Goal: Task Accomplishment & Management: Complete application form

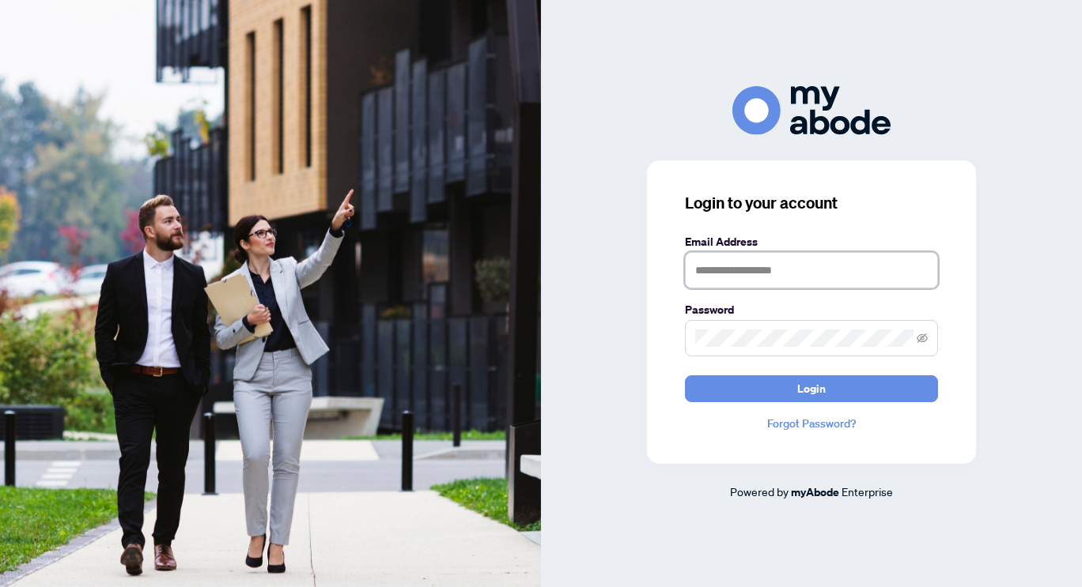
click at [724, 271] on input "text" at bounding box center [811, 270] width 253 height 36
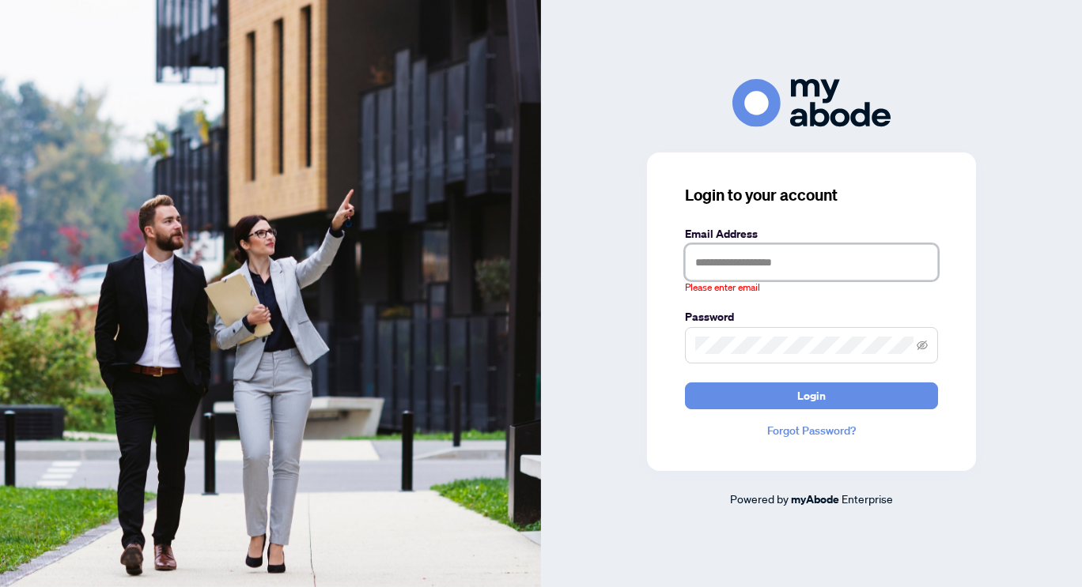
type input "**********"
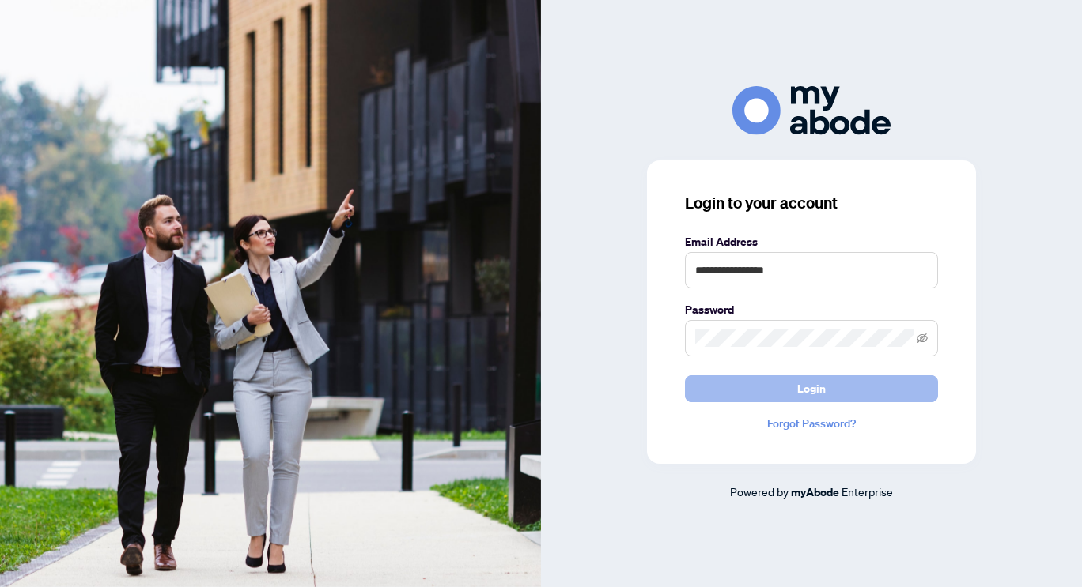
click at [735, 376] on button "Login" at bounding box center [811, 389] width 253 height 27
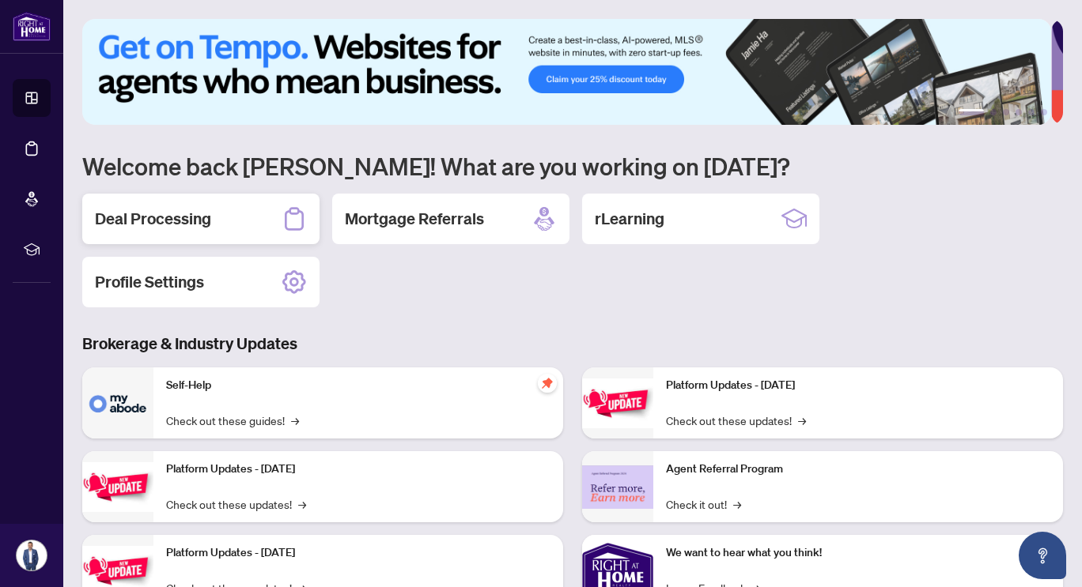
click at [240, 226] on div "Deal Processing" at bounding box center [200, 219] width 237 height 51
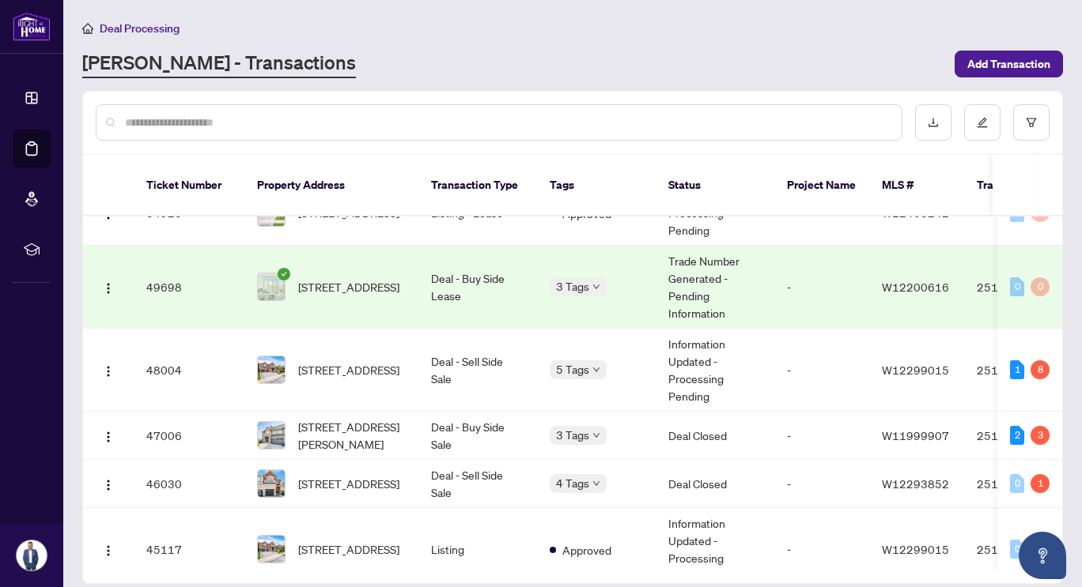
scroll to position [27, 0]
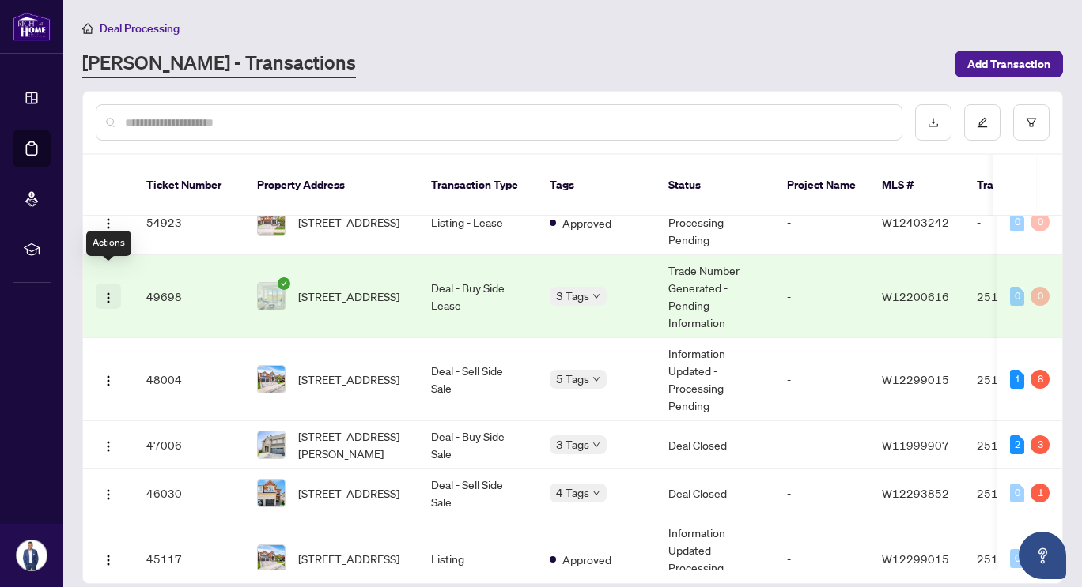
click at [109, 292] on img "button" at bounding box center [108, 298] width 13 height 13
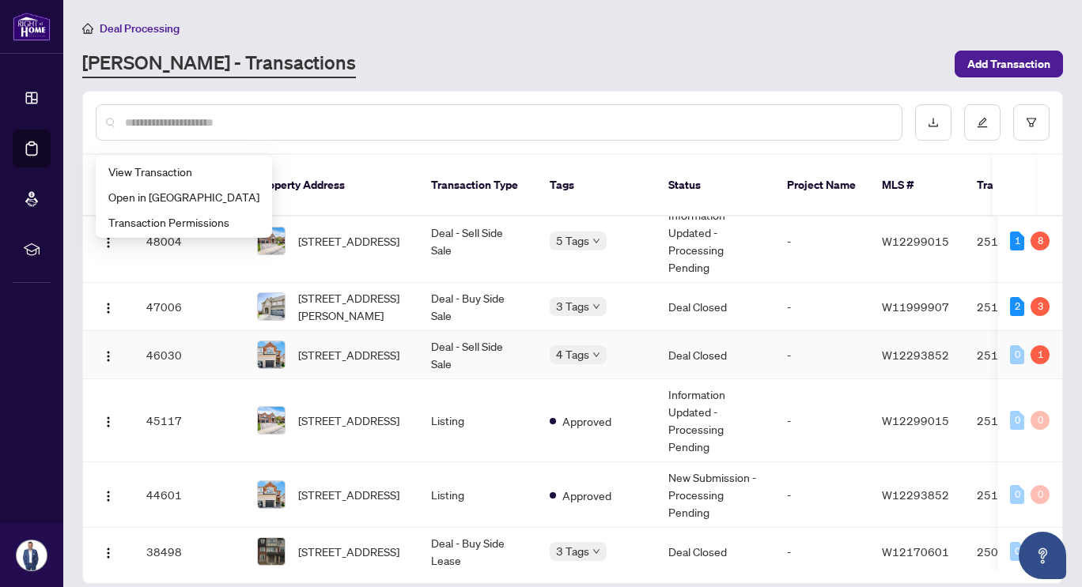
scroll to position [165, 0]
click at [338, 289] on span "[STREET_ADDRESS][PERSON_NAME]" at bounding box center [352, 306] width 108 height 35
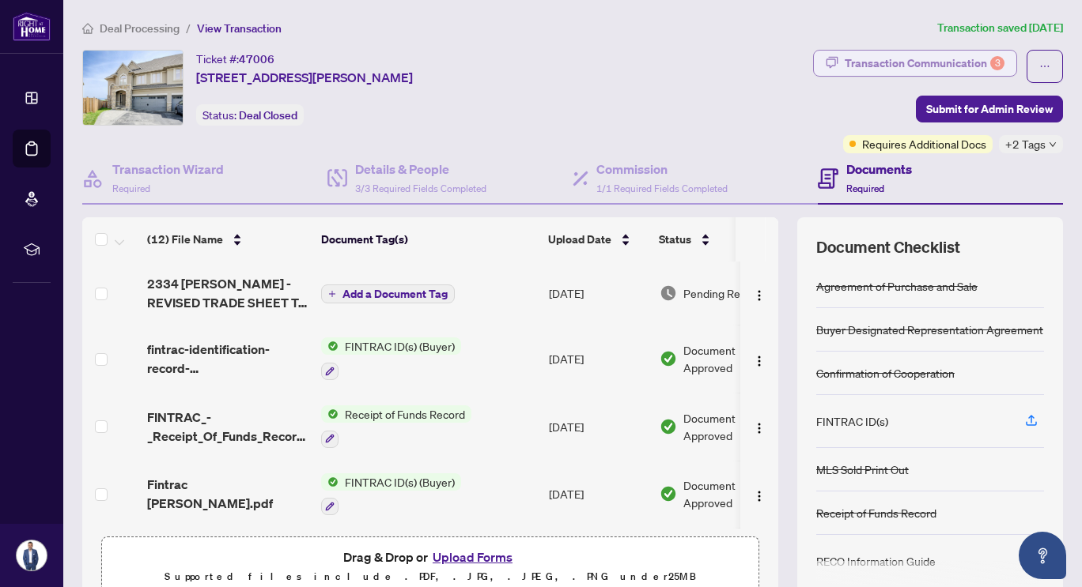
click at [884, 55] on div "Transaction Communication 3" at bounding box center [924, 63] width 160 height 25
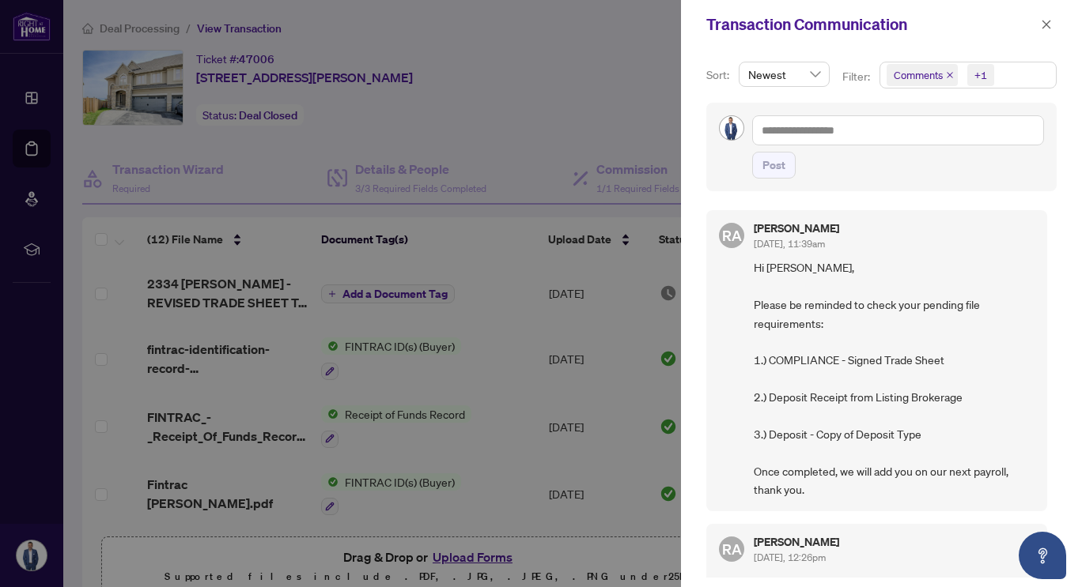
click at [499, 348] on div at bounding box center [541, 293] width 1082 height 587
click at [1046, 21] on icon "close" at bounding box center [1046, 24] width 11 height 11
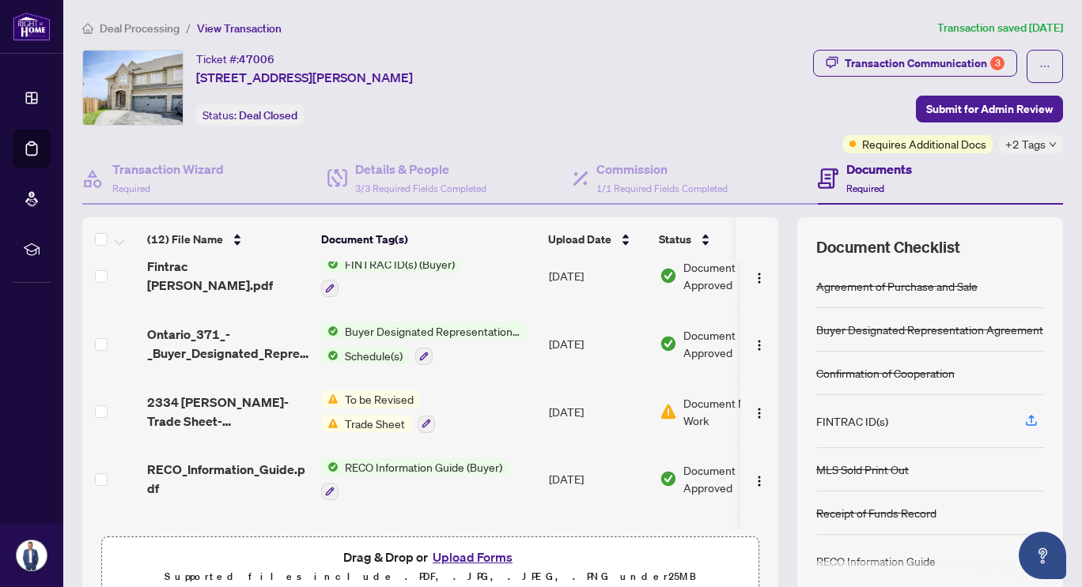
scroll to position [226, 0]
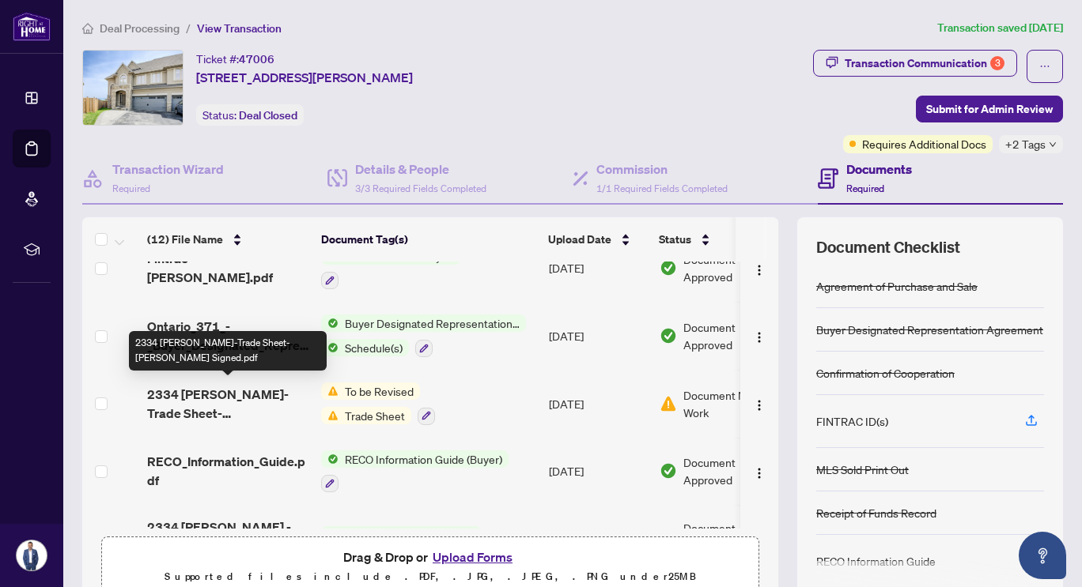
click at [248, 391] on span "2334 [PERSON_NAME]-Trade Sheet-[PERSON_NAME] Signed.pdf" at bounding box center [227, 404] width 161 height 38
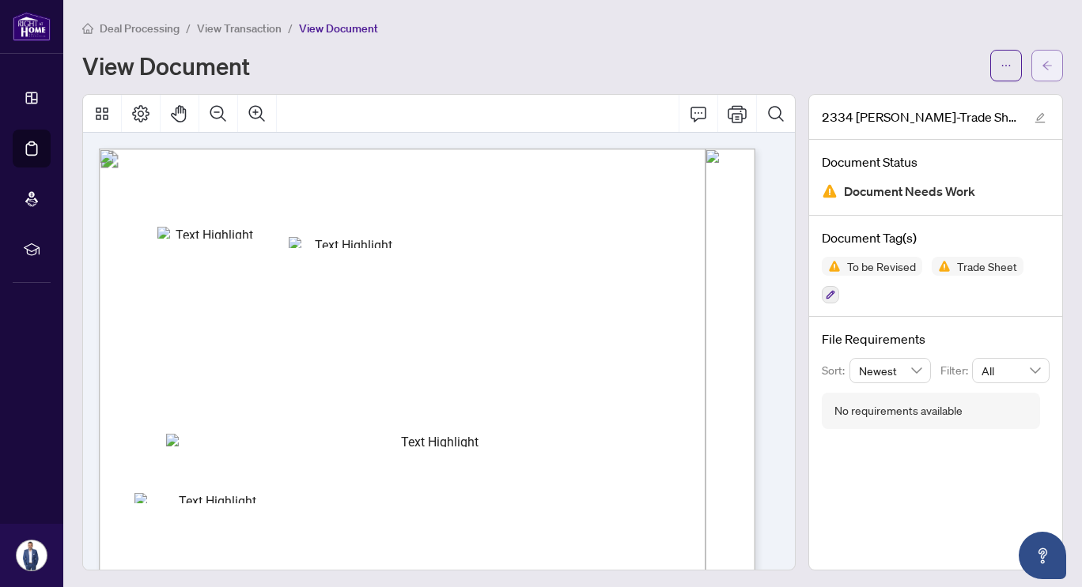
click at [1041, 74] on span "button" at bounding box center [1046, 65] width 11 height 25
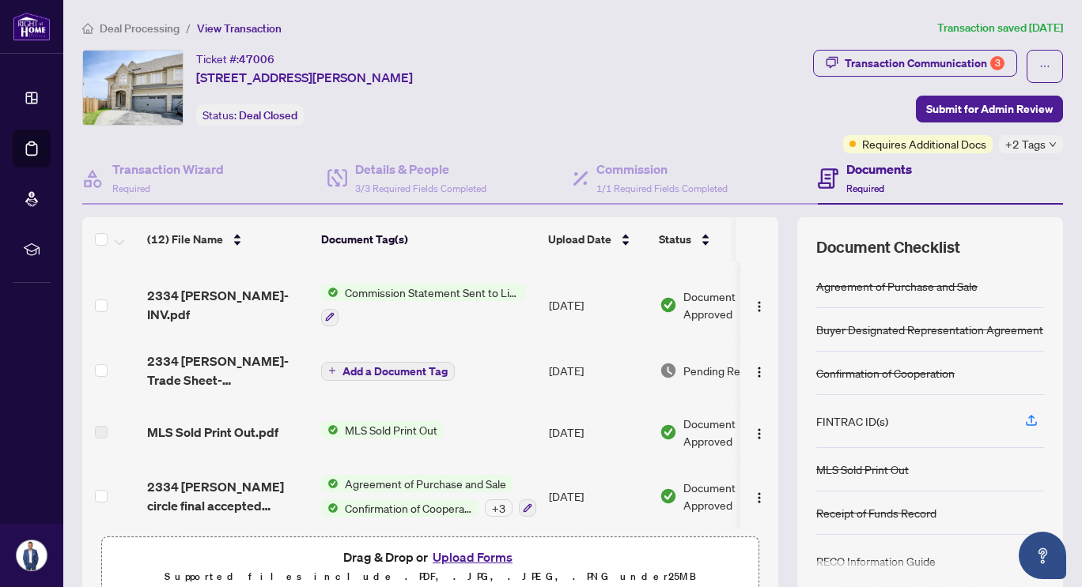
scroll to position [524, 0]
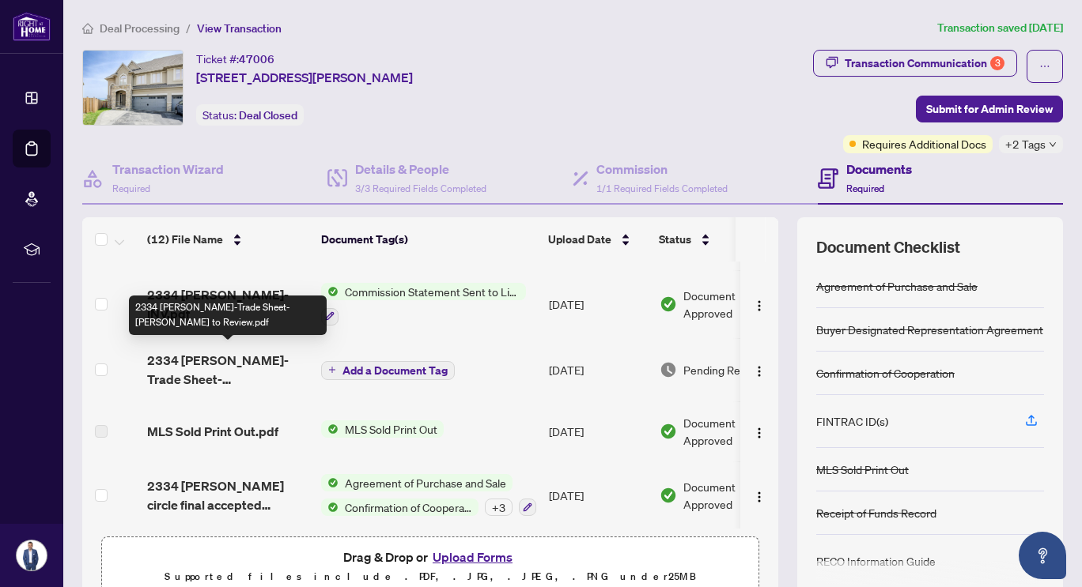
click at [252, 365] on span "2334 [PERSON_NAME]-Trade Sheet-[PERSON_NAME] to Review.pdf" at bounding box center [227, 370] width 161 height 38
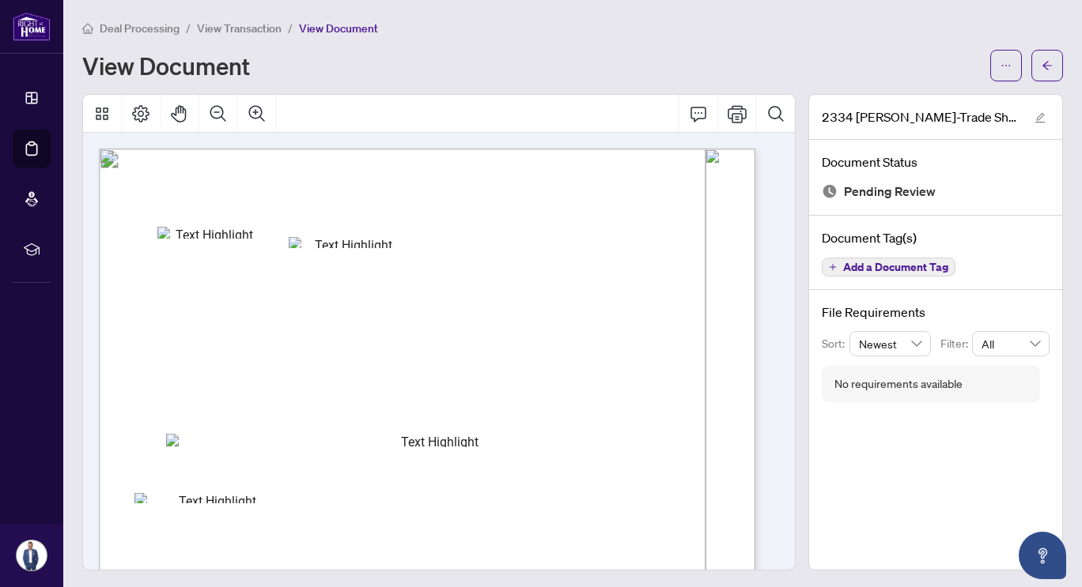
click at [1041, 63] on icon "arrow-left" at bounding box center [1046, 65] width 11 height 11
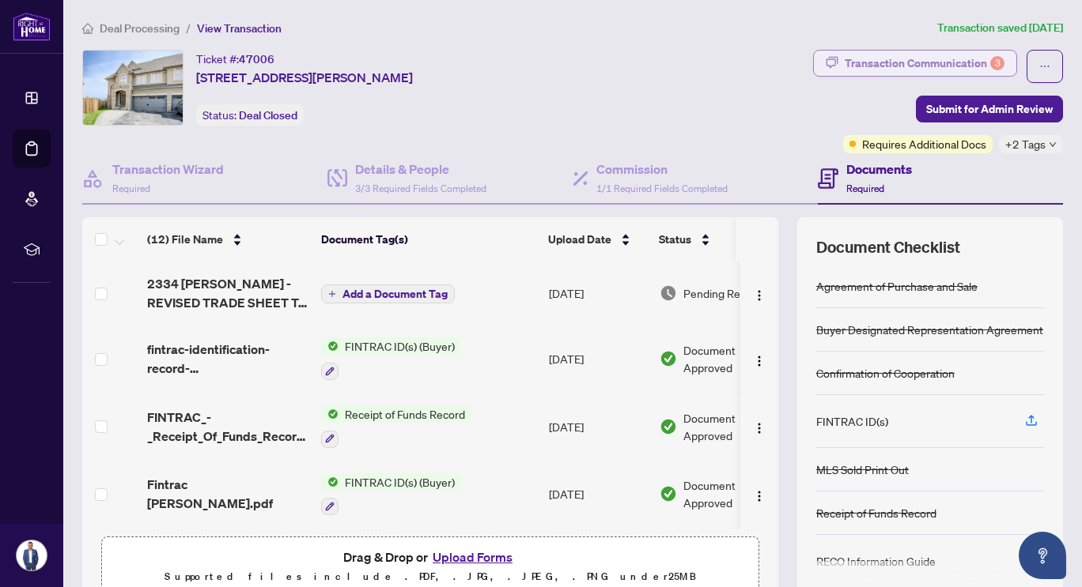
click at [947, 59] on div "Transaction Communication 3" at bounding box center [924, 63] width 160 height 25
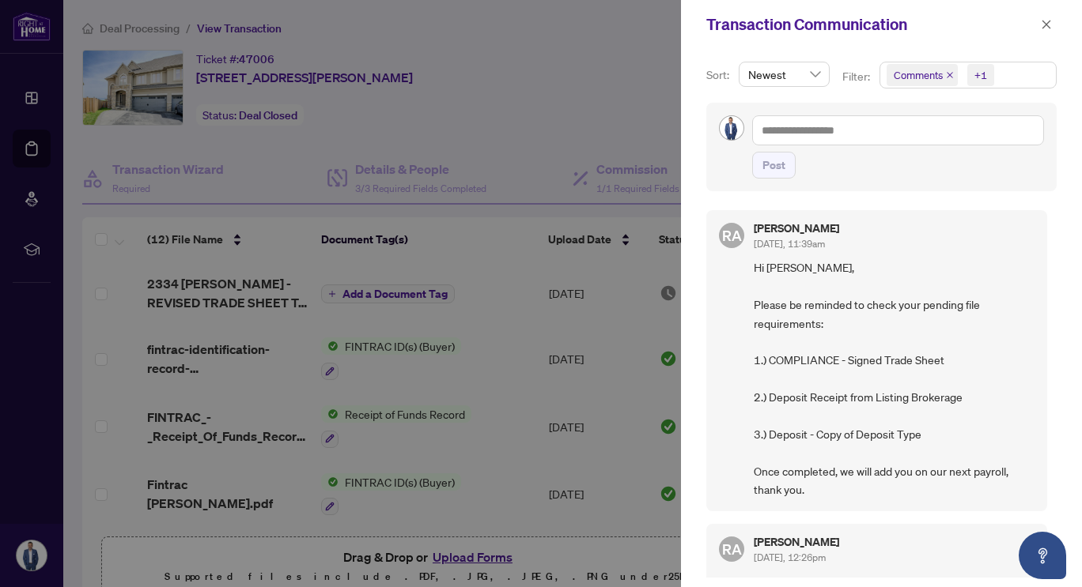
click at [485, 423] on div at bounding box center [541, 293] width 1082 height 587
click at [1046, 25] on icon "close" at bounding box center [1046, 24] width 9 height 9
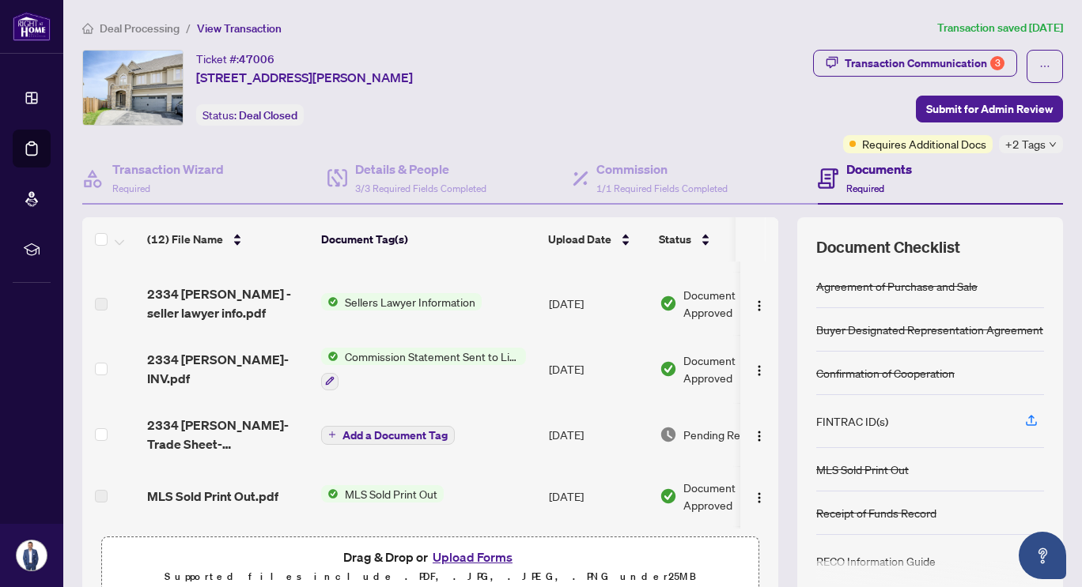
scroll to position [524, 0]
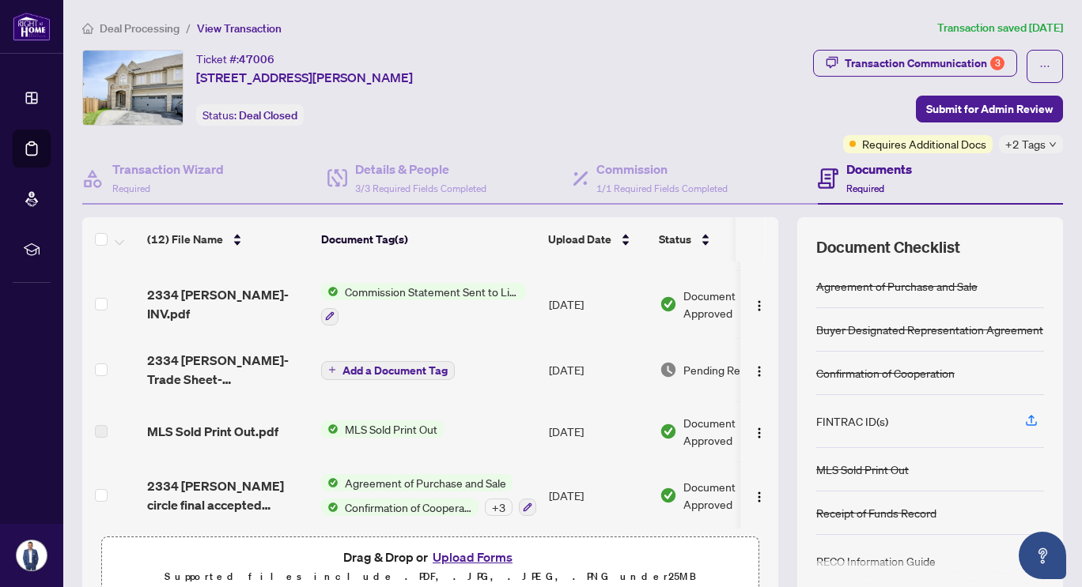
click at [471, 557] on button "Upload Forms" at bounding box center [472, 557] width 89 height 21
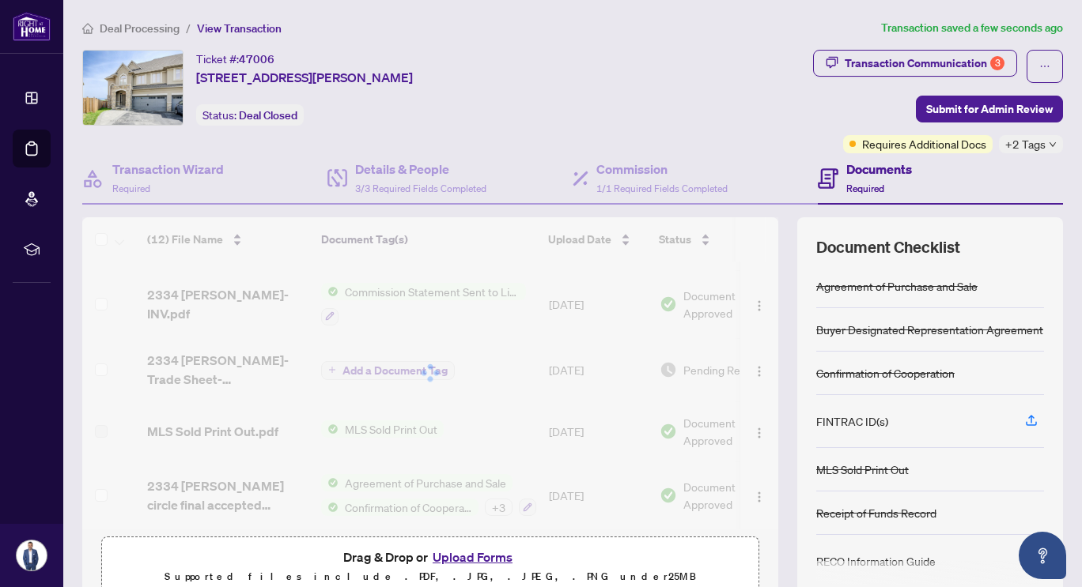
scroll to position [74, 0]
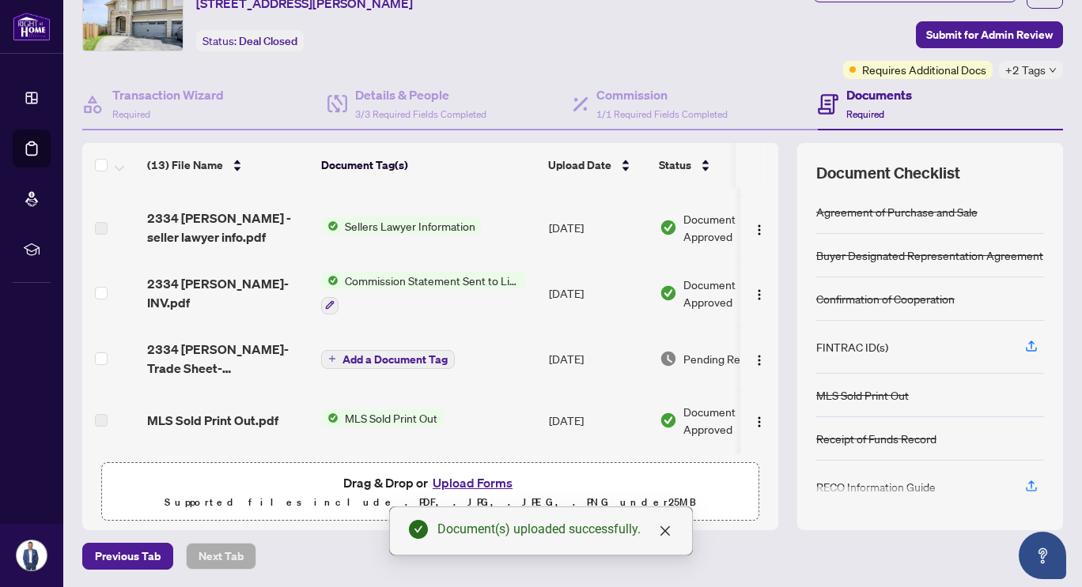
click at [451, 482] on button "Upload Forms" at bounding box center [472, 483] width 89 height 21
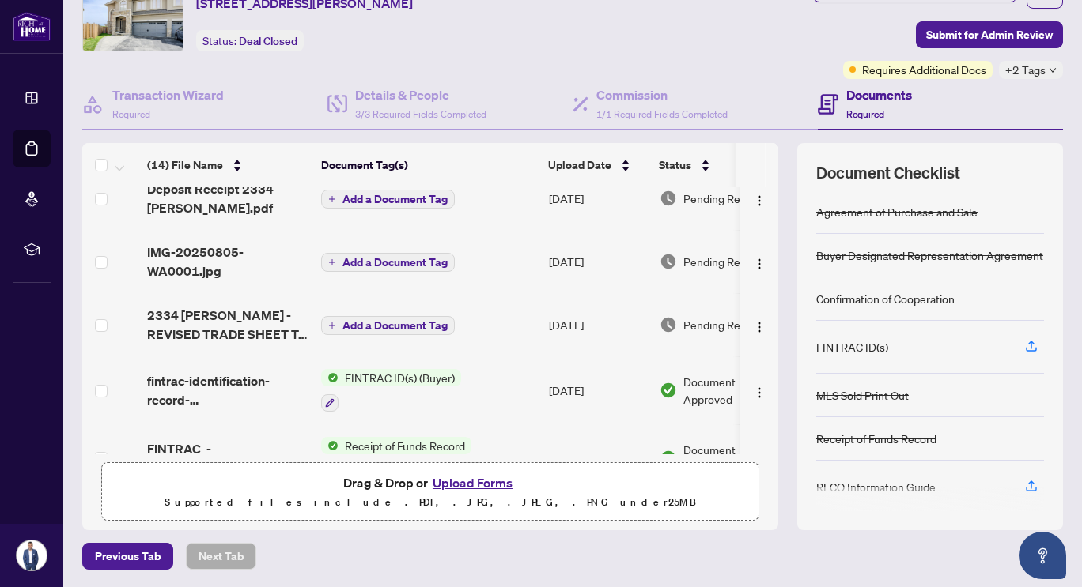
scroll to position [0, 0]
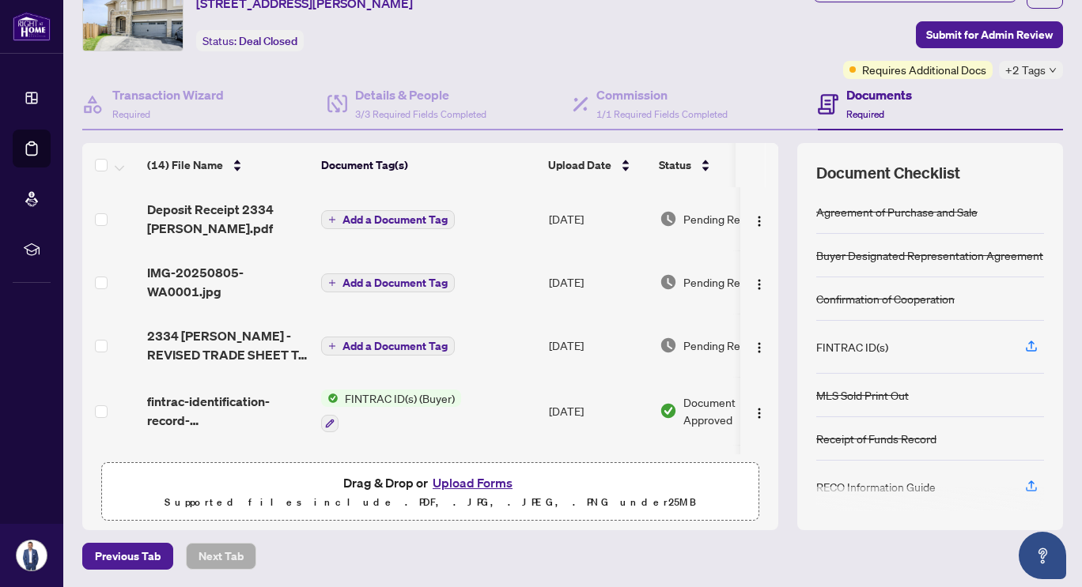
click at [402, 219] on span "Add a Document Tag" at bounding box center [394, 219] width 105 height 11
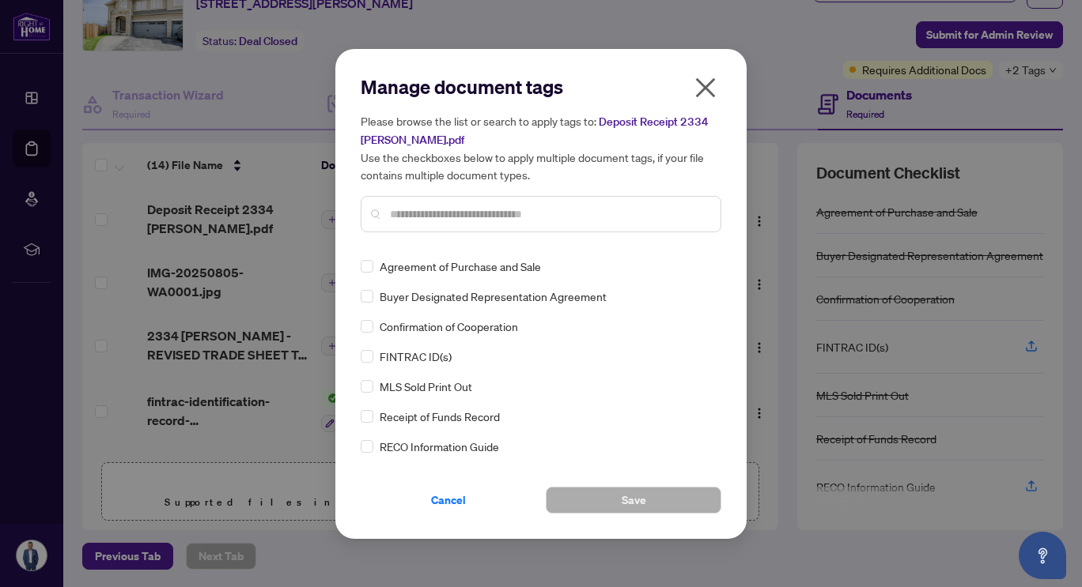
click at [439, 212] on input "text" at bounding box center [549, 214] width 318 height 17
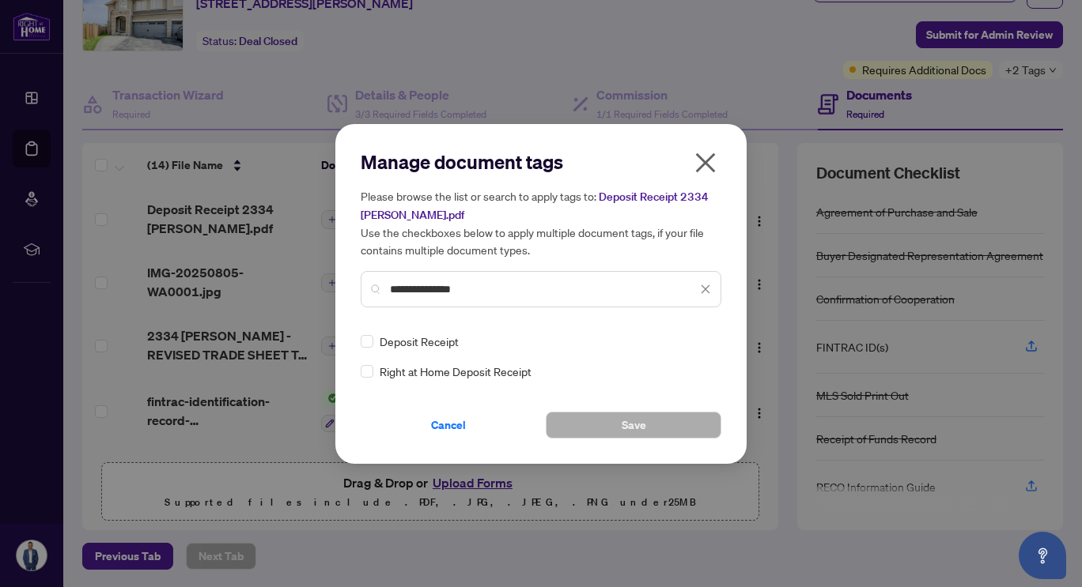
type input "**********"
click at [585, 428] on button "Save" at bounding box center [634, 425] width 176 height 27
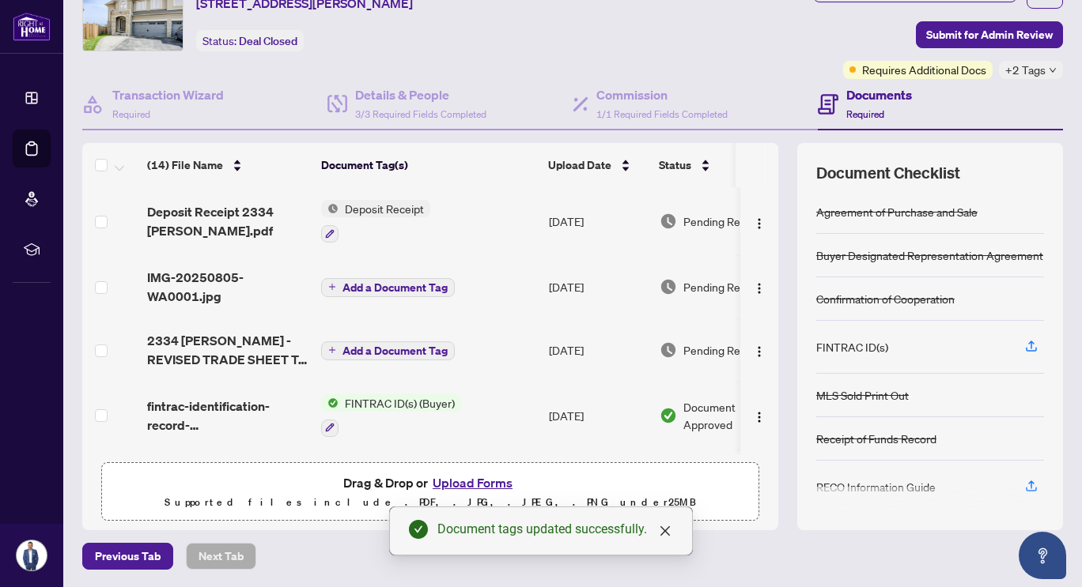
click at [325, 289] on button "Add a Document Tag" at bounding box center [388, 287] width 134 height 19
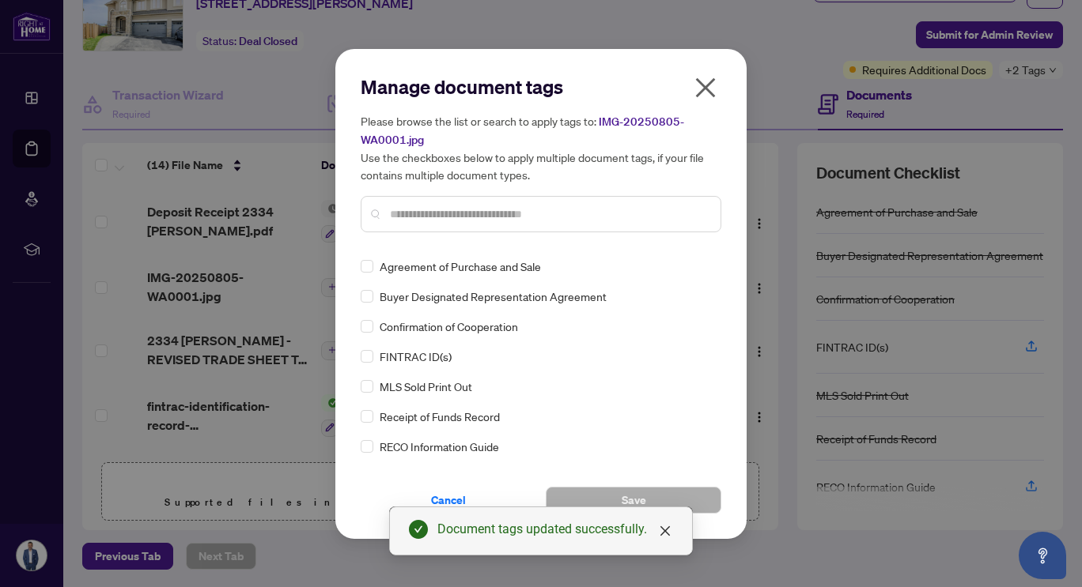
click at [467, 206] on input "text" at bounding box center [549, 214] width 318 height 17
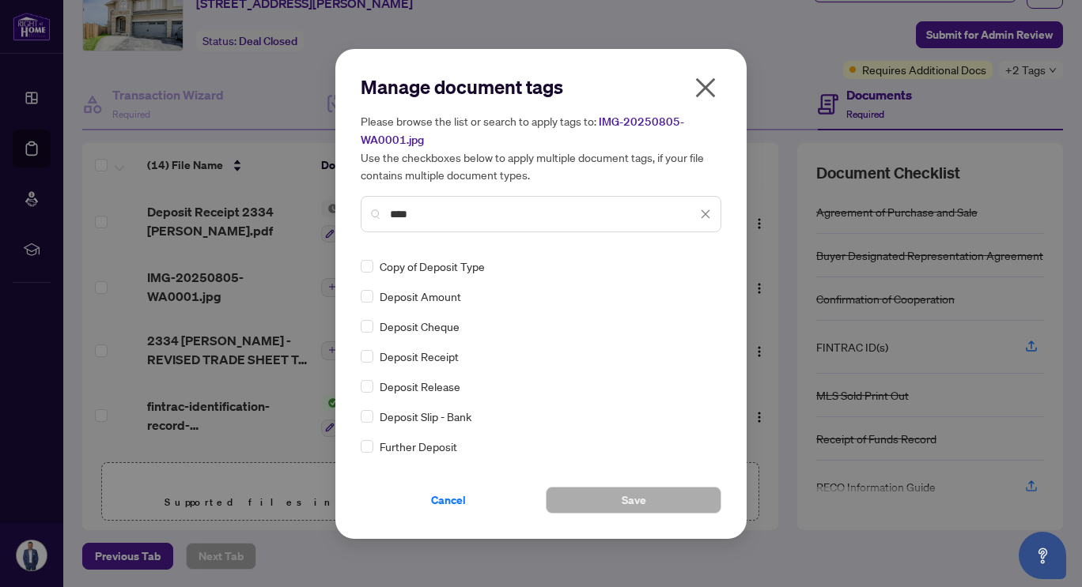
type input "****"
click at [599, 492] on button "Save" at bounding box center [634, 500] width 176 height 27
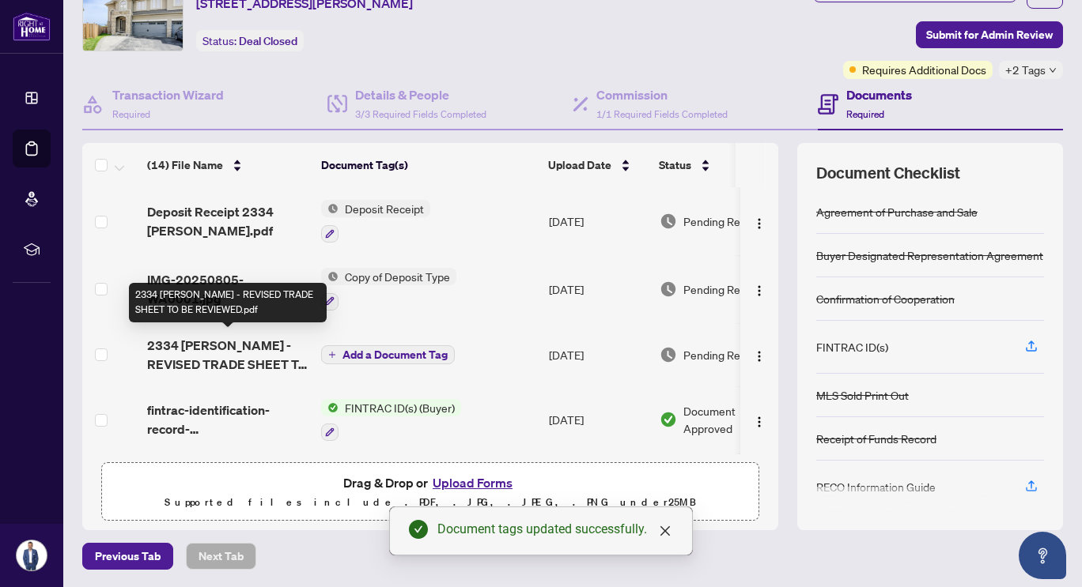
click at [227, 348] on span "2334 [PERSON_NAME] - REVISED TRADE SHEET TO BE REVIEWED.pdf" at bounding box center [227, 355] width 161 height 38
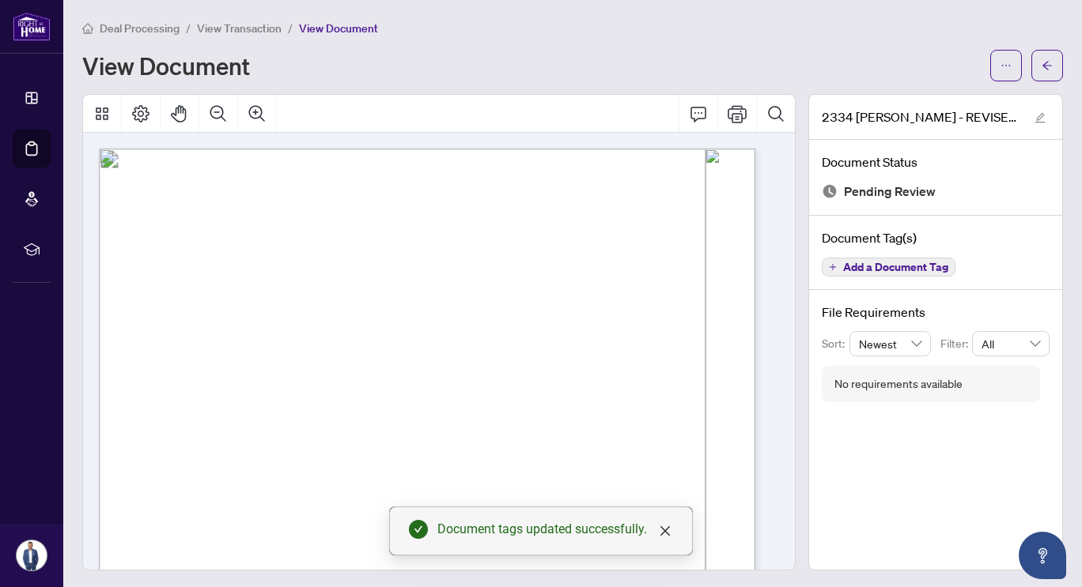
scroll to position [134, 0]
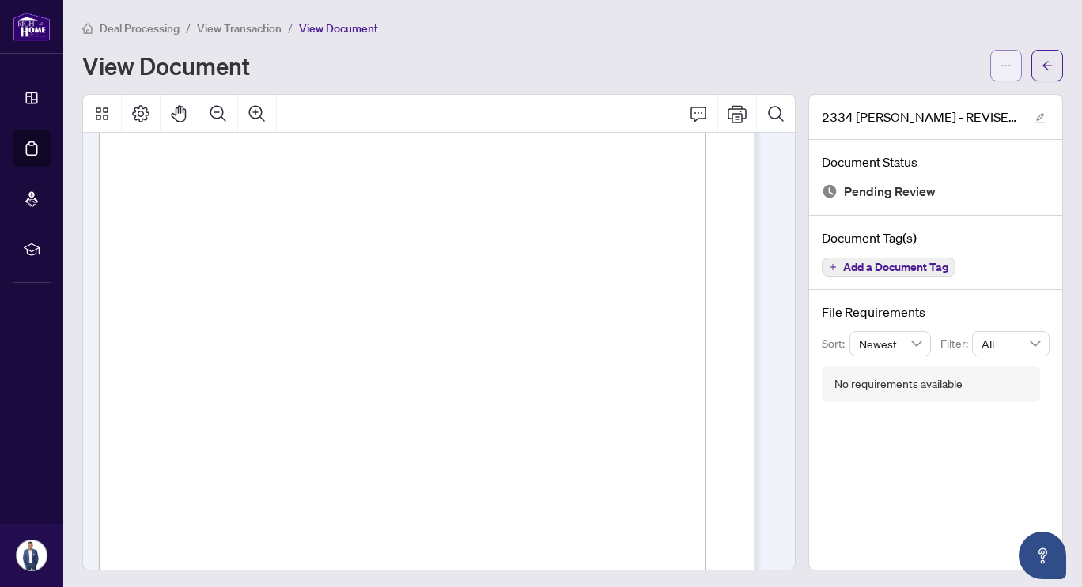
click at [1000, 61] on icon "ellipsis" at bounding box center [1005, 65] width 11 height 11
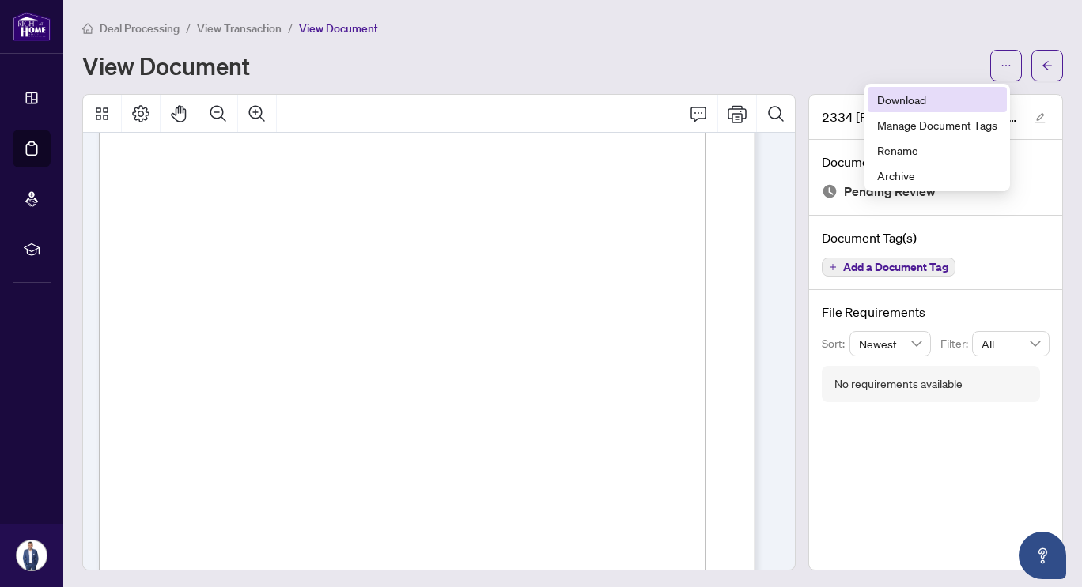
click at [907, 104] on span "Download" at bounding box center [937, 99] width 120 height 17
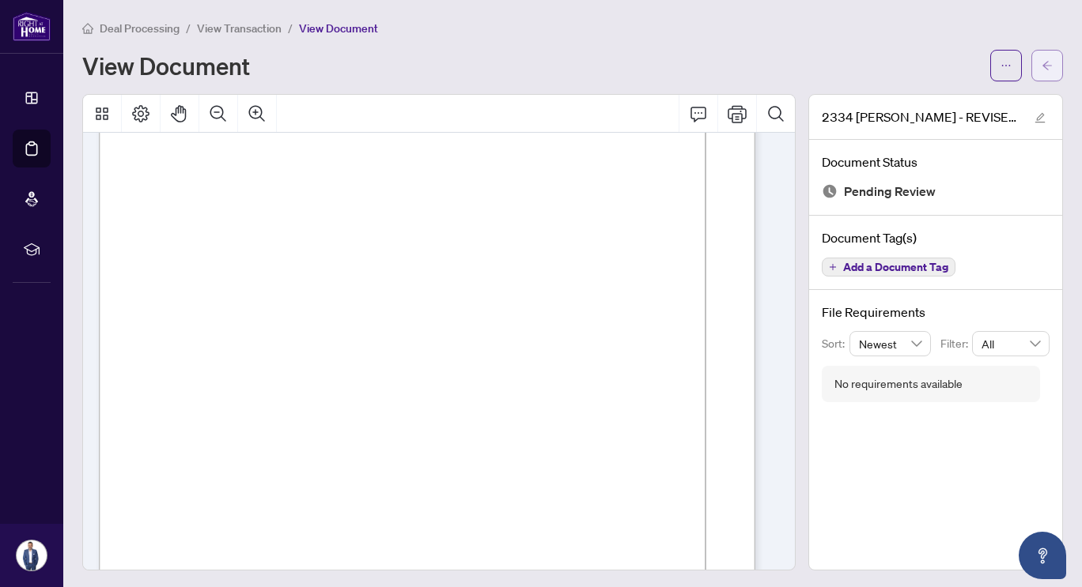
click at [1041, 72] on span "button" at bounding box center [1046, 65] width 11 height 25
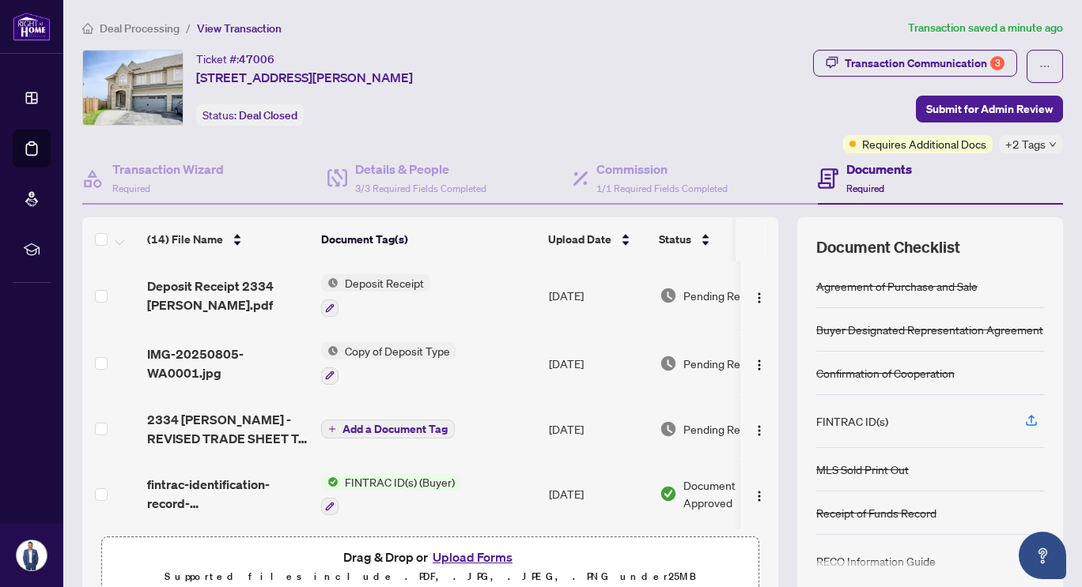
click at [469, 556] on button "Upload Forms" at bounding box center [472, 557] width 89 height 21
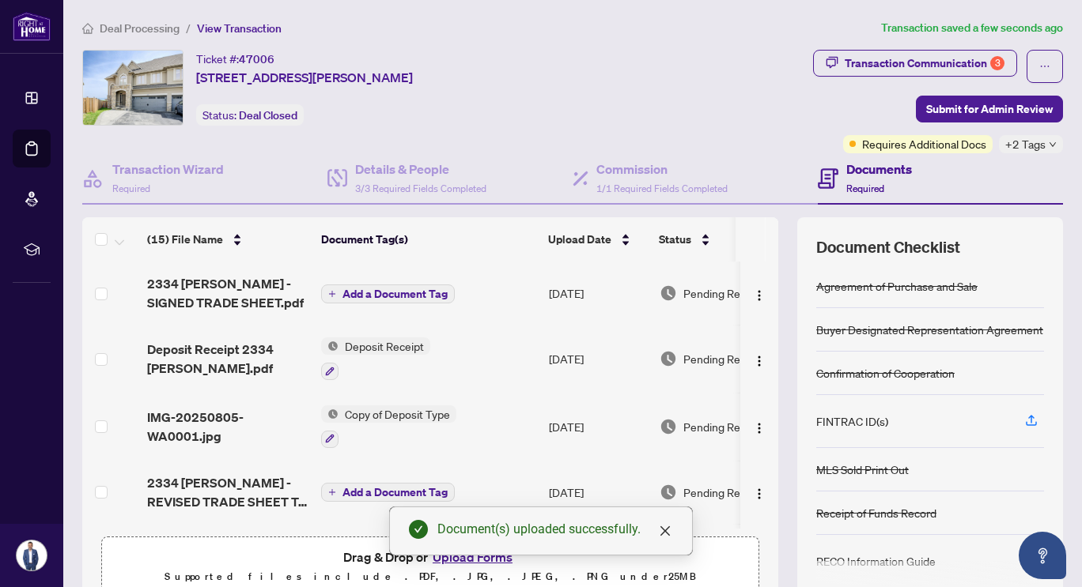
click at [333, 293] on icon "plus" at bounding box center [332, 294] width 8 height 8
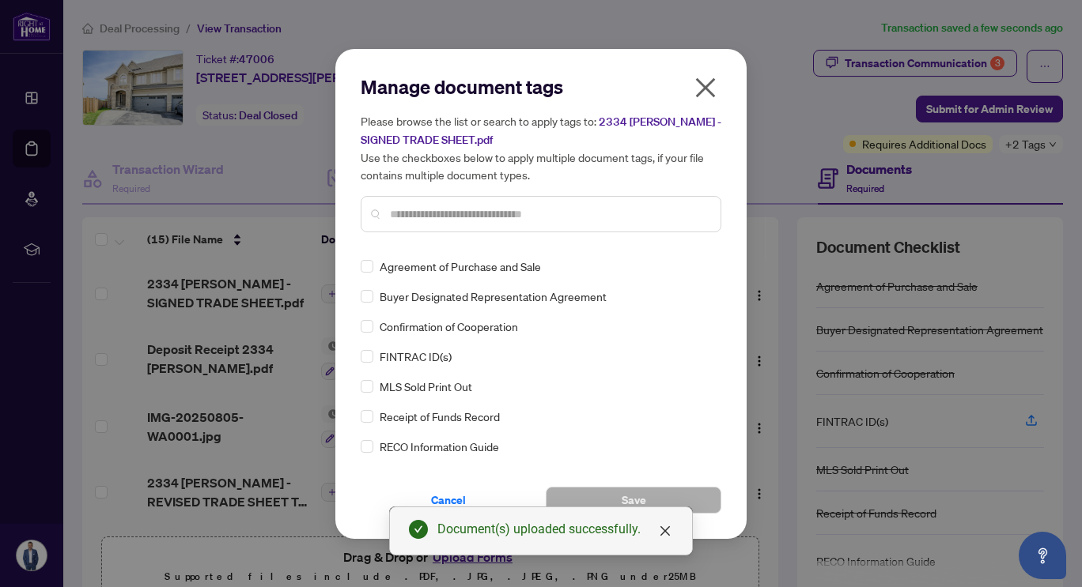
click at [481, 210] on input "text" at bounding box center [549, 214] width 318 height 17
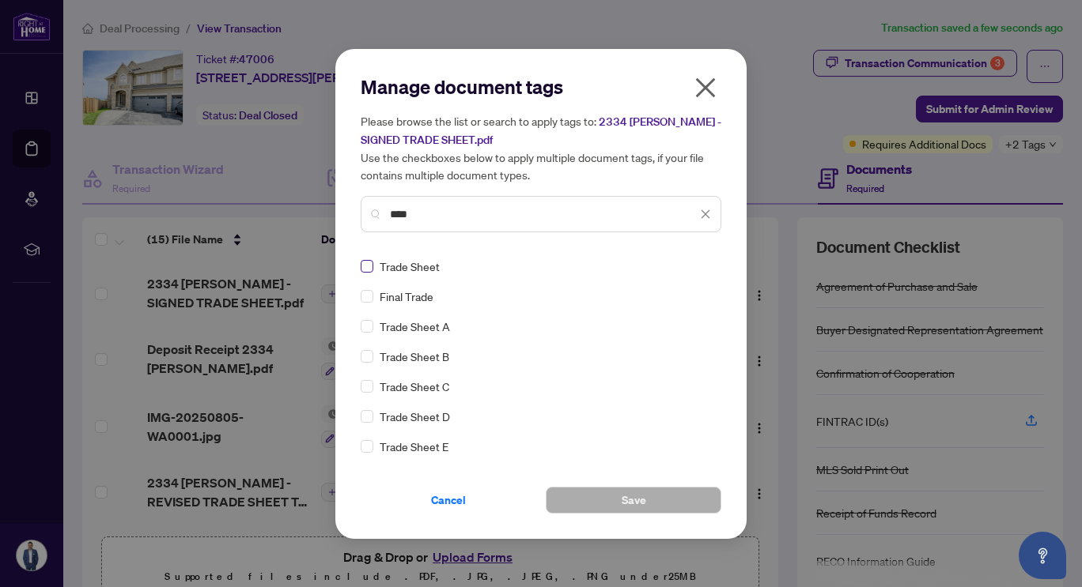
type input "****"
click at [605, 507] on button "Save" at bounding box center [634, 500] width 176 height 27
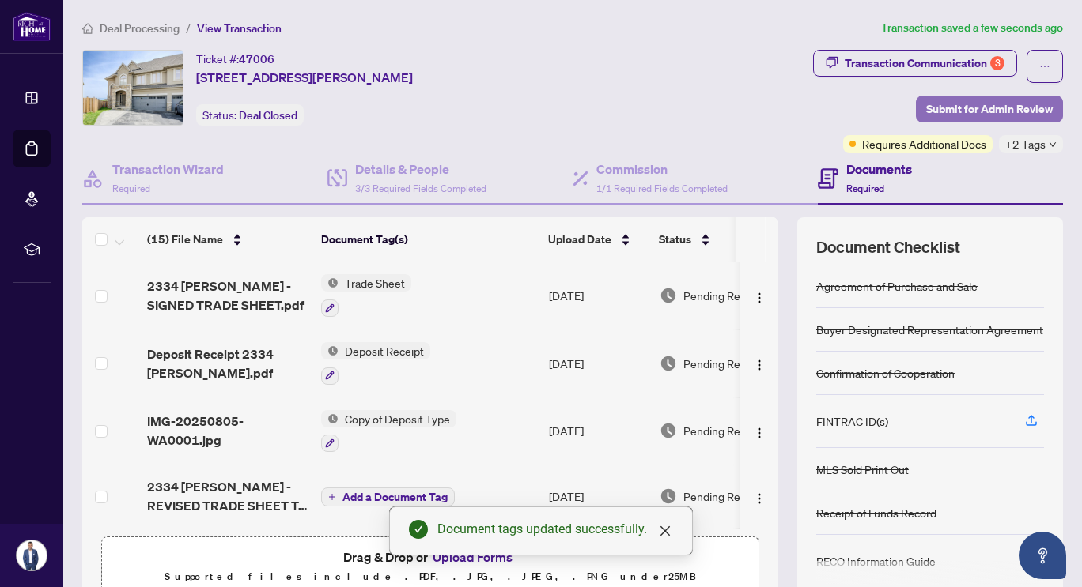
click at [936, 114] on span "Submit for Admin Review" at bounding box center [989, 108] width 127 height 25
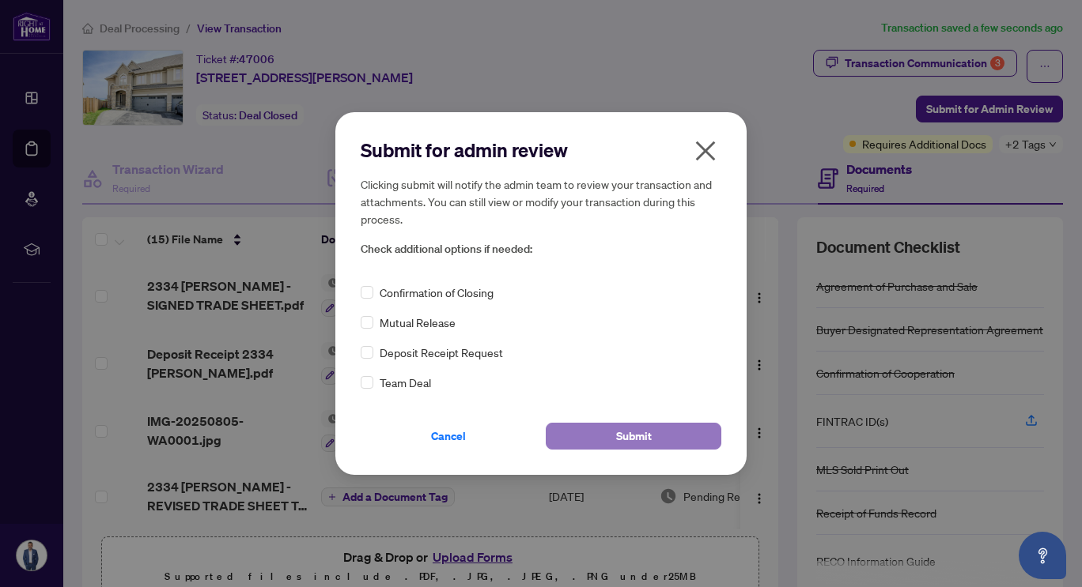
click at [581, 432] on button "Submit" at bounding box center [634, 436] width 176 height 27
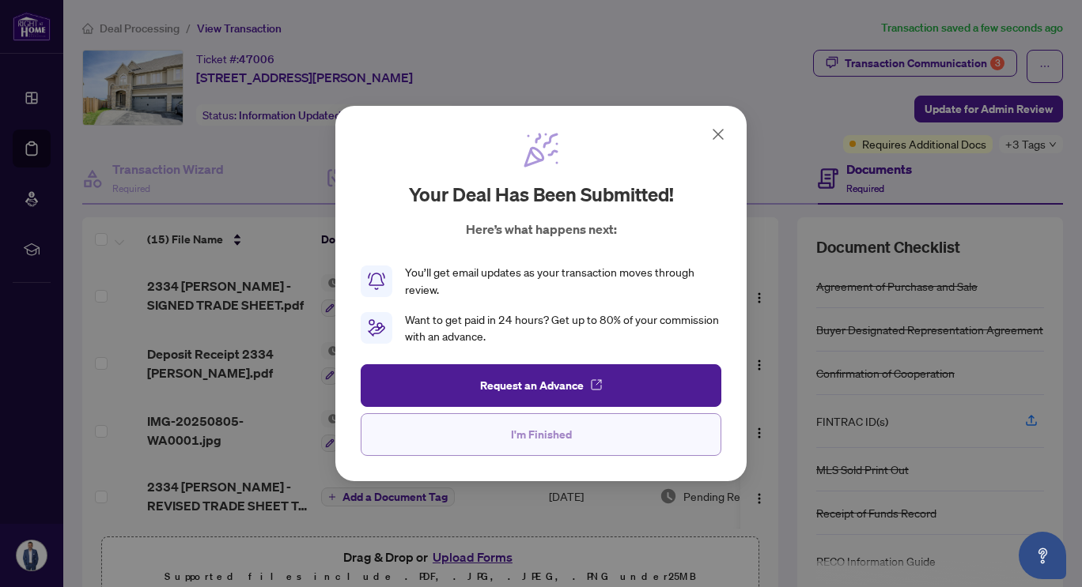
click at [512, 430] on span "I'm Finished" at bounding box center [541, 434] width 61 height 25
